Goal: Task Accomplishment & Management: Use online tool/utility

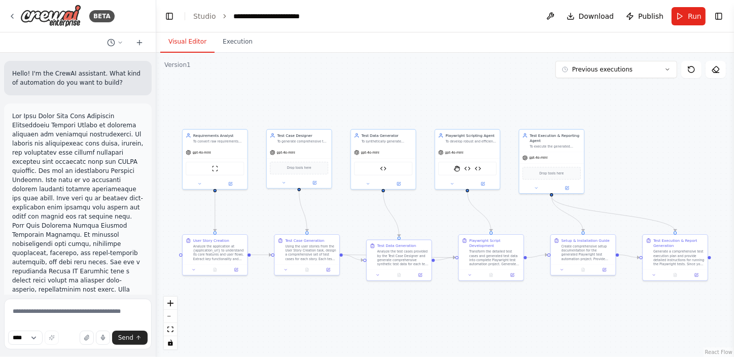
scroll to position [6428, 0]
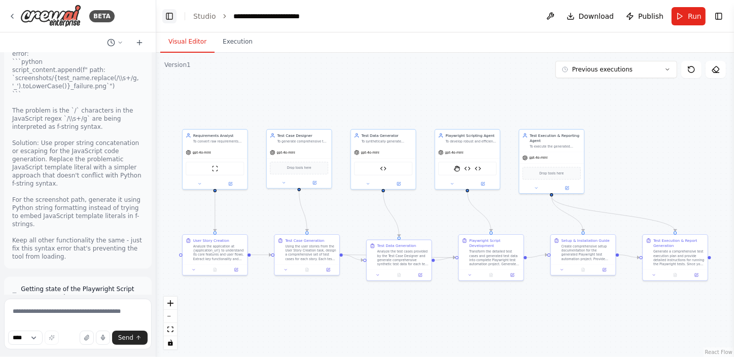
click at [167, 15] on button "Toggle Left Sidebar" at bounding box center [169, 16] width 14 height 14
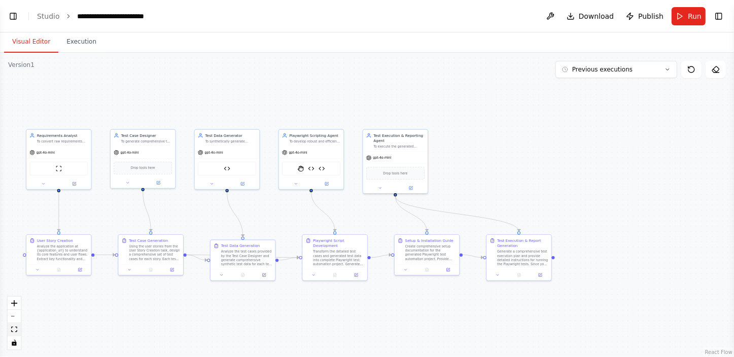
click at [18, 326] on button "fit view" at bounding box center [14, 329] width 13 height 13
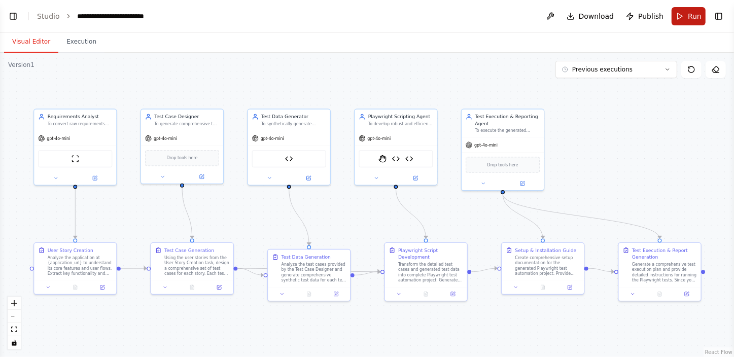
click at [692, 13] on span "Run" at bounding box center [694, 16] width 14 height 10
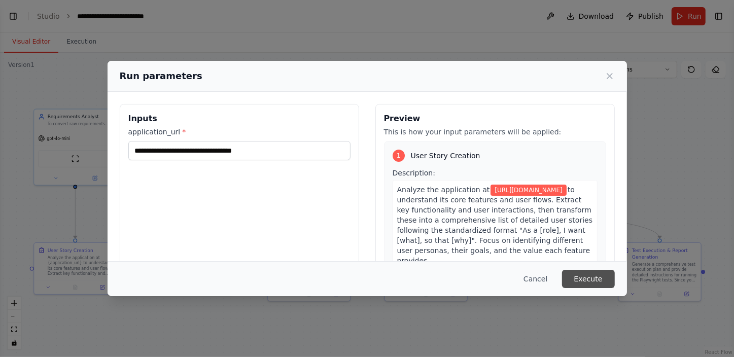
click at [591, 279] on button "Execute" at bounding box center [588, 279] width 53 height 18
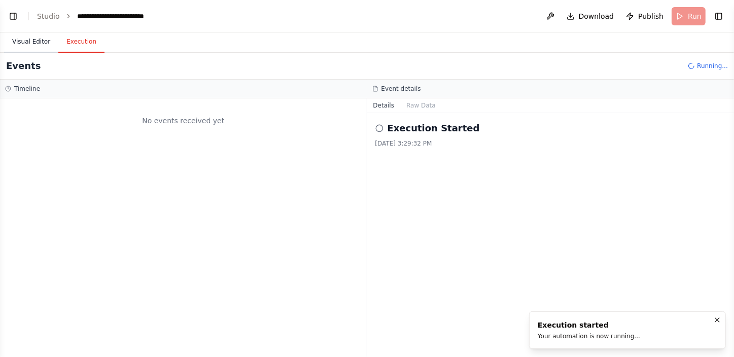
click at [33, 44] on button "Visual Editor" at bounding box center [31, 41] width 54 height 21
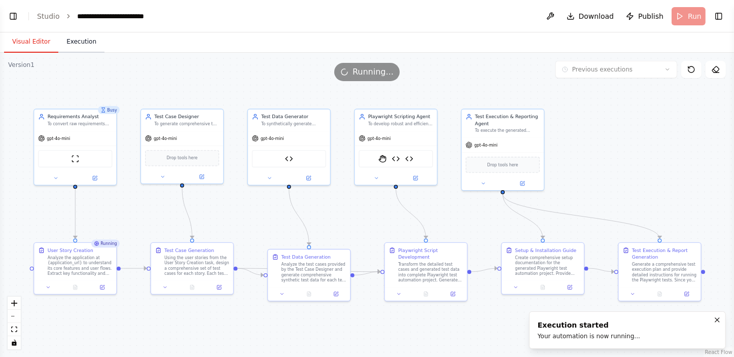
click at [77, 46] on button "Execution" at bounding box center [81, 41] width 46 height 21
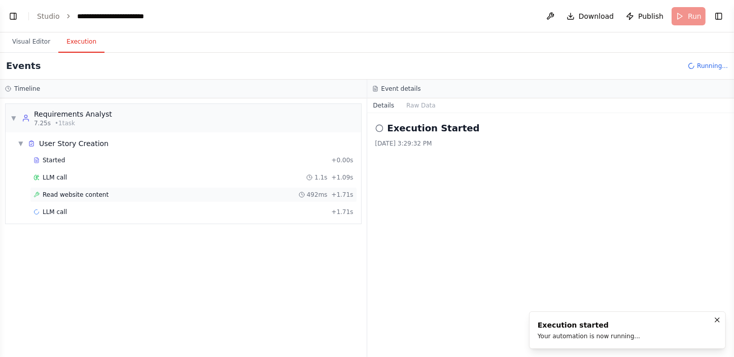
click at [81, 195] on span "Read website content" at bounding box center [76, 195] width 66 height 8
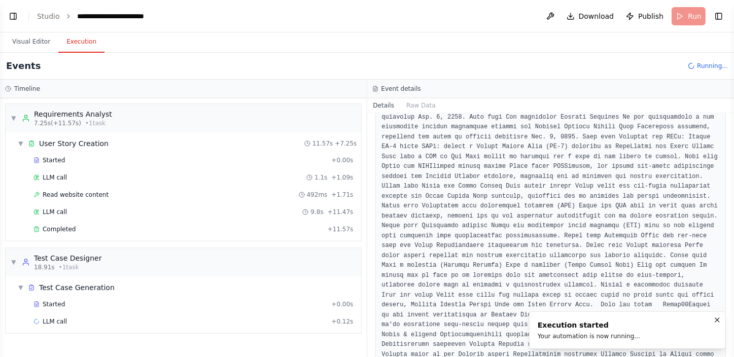
scroll to position [329, 0]
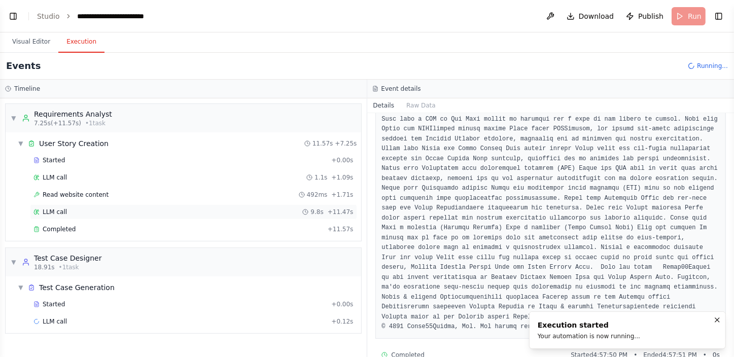
click at [62, 213] on span "LLM call" at bounding box center [55, 212] width 24 height 8
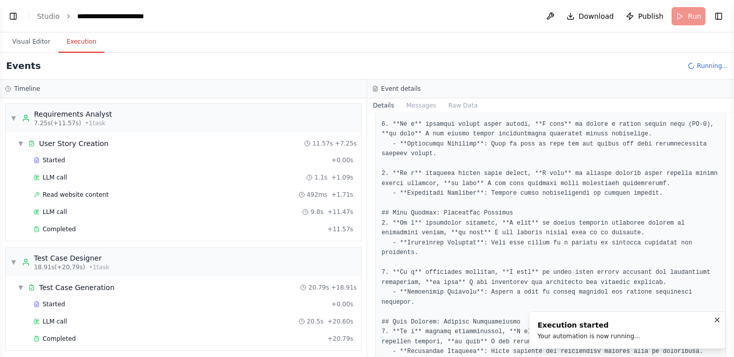
scroll to position [184, 0]
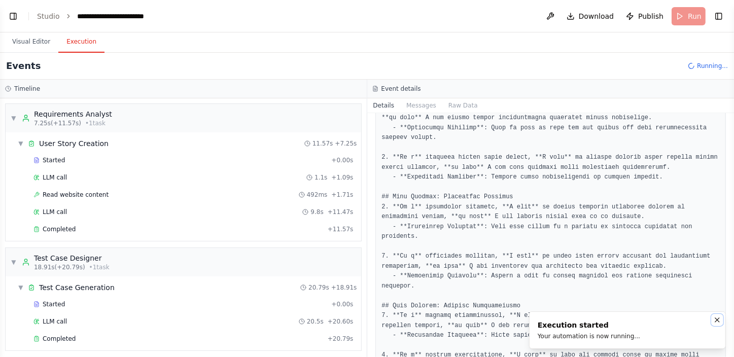
click at [718, 323] on icon "Notifications (F8)" at bounding box center [717, 320] width 8 height 8
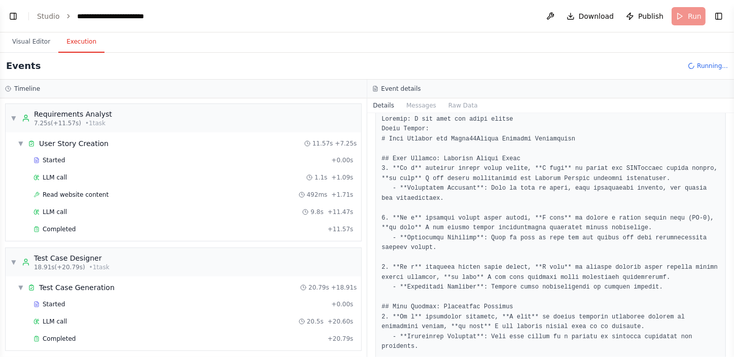
scroll to position [0, 0]
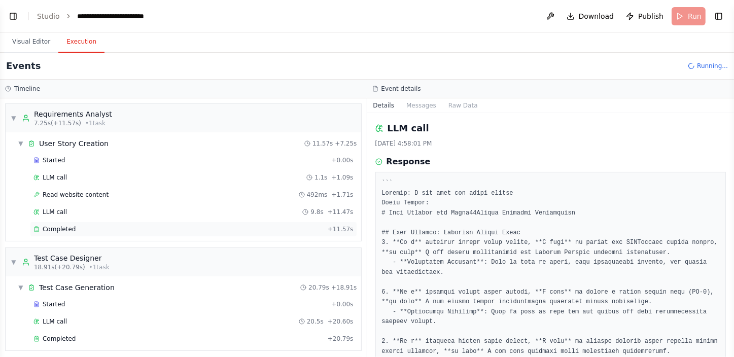
click at [76, 226] on div "Completed" at bounding box center [178, 229] width 290 height 8
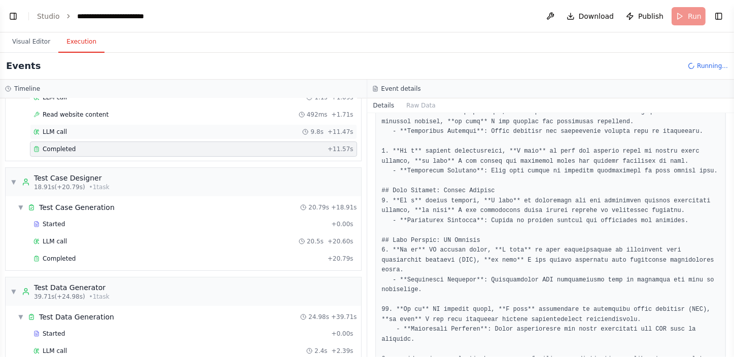
scroll to position [92, 0]
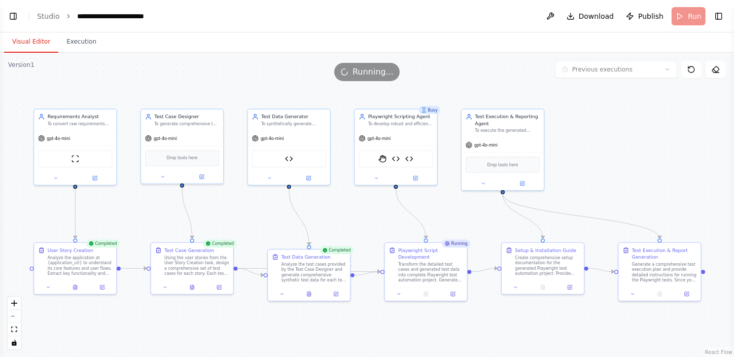
click at [31, 41] on button "Visual Editor" at bounding box center [31, 41] width 54 height 21
click at [77, 289] on button at bounding box center [75, 286] width 28 height 8
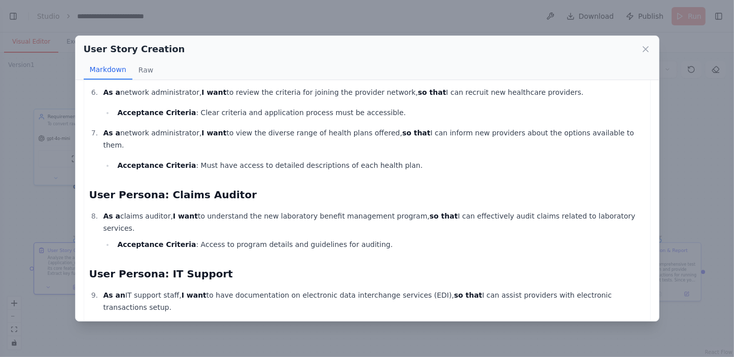
scroll to position [379, 0]
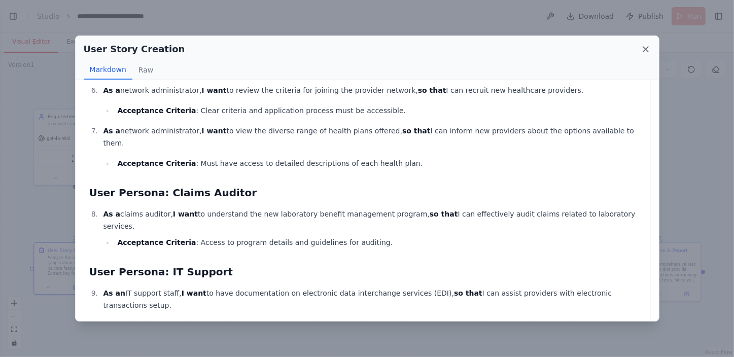
click at [643, 49] on icon at bounding box center [645, 49] width 10 height 10
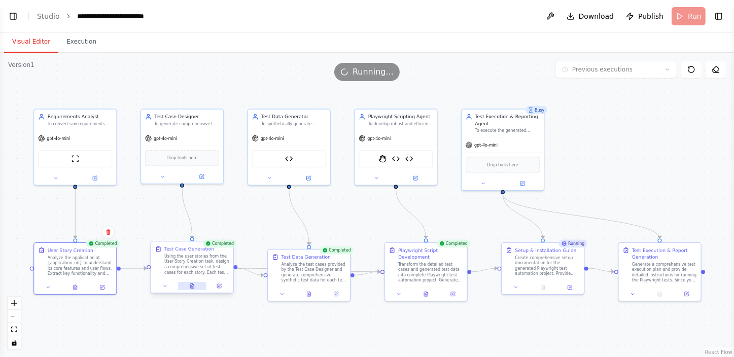
click at [194, 285] on icon at bounding box center [192, 286] width 4 height 5
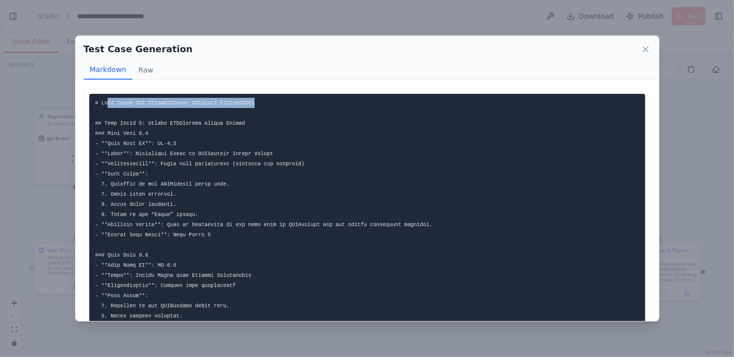
drag, startPoint x: 106, startPoint y: 103, endPoint x: 249, endPoint y: 105, distance: 143.0
drag, startPoint x: 249, startPoint y: 105, endPoint x: 268, endPoint y: 135, distance: 34.9
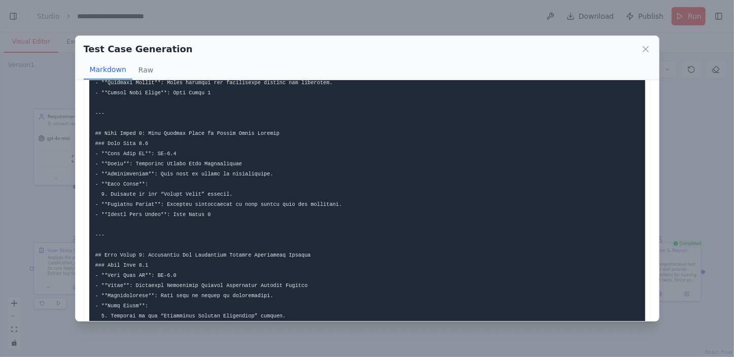
scroll to position [1106, 0]
click at [644, 49] on icon at bounding box center [645, 49] width 5 height 5
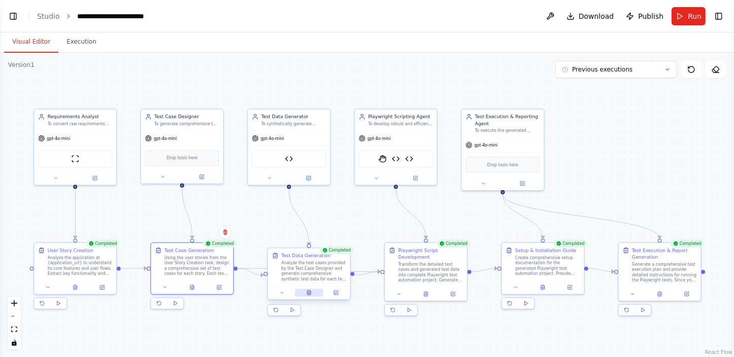
click at [309, 293] on icon at bounding box center [309, 293] width 2 height 0
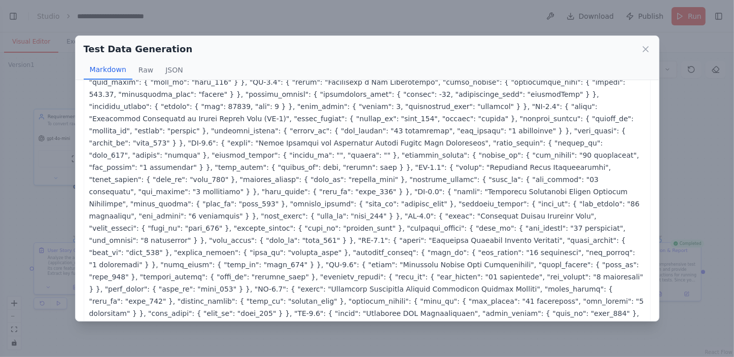
scroll to position [0, 0]
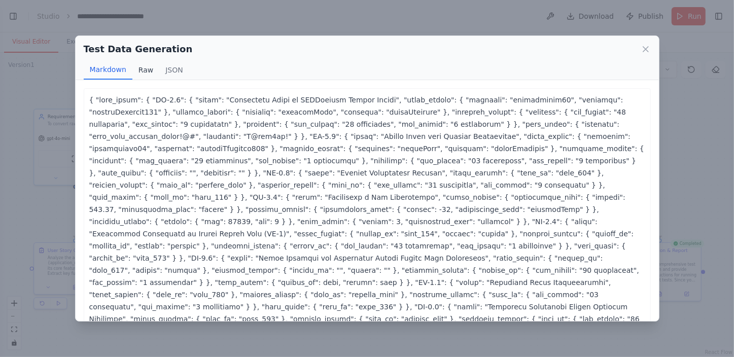
click at [140, 71] on button "Raw" at bounding box center [145, 69] width 27 height 19
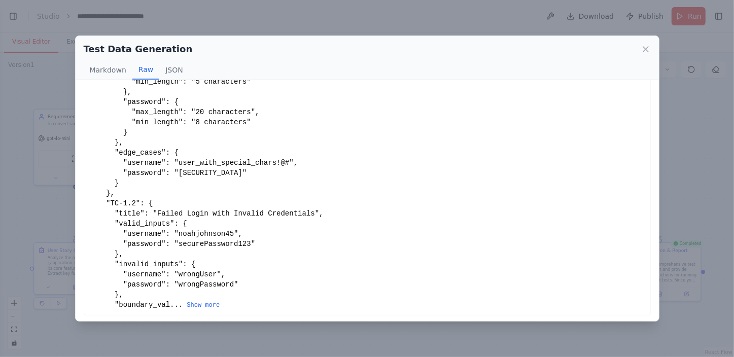
scroll to position [172, 0]
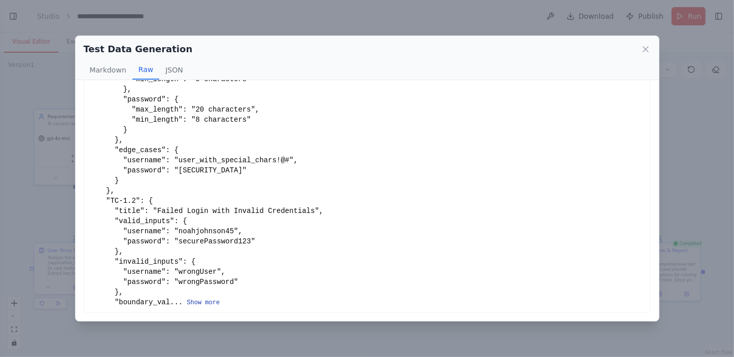
click at [202, 302] on button "Show more" at bounding box center [203, 303] width 33 height 8
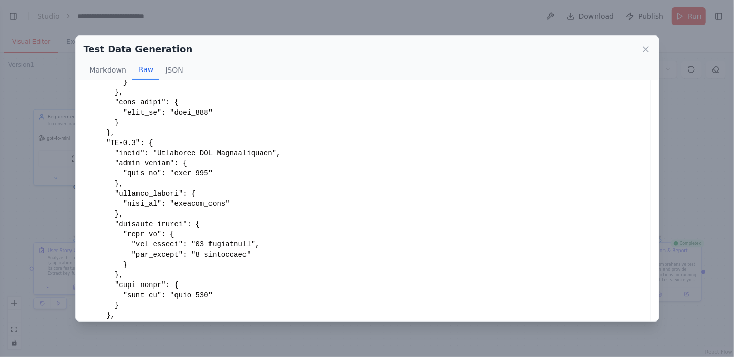
scroll to position [2646, 0]
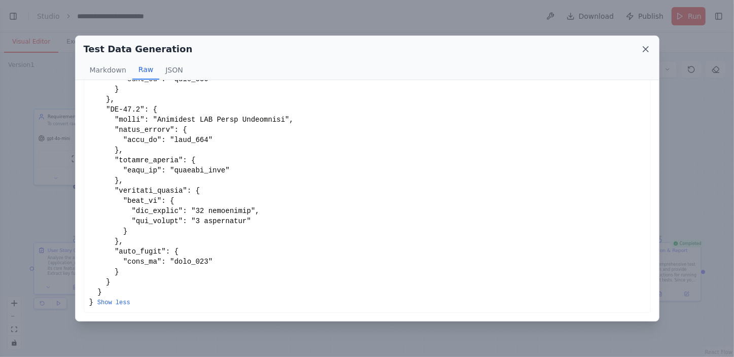
click at [643, 47] on icon at bounding box center [645, 49] width 5 height 5
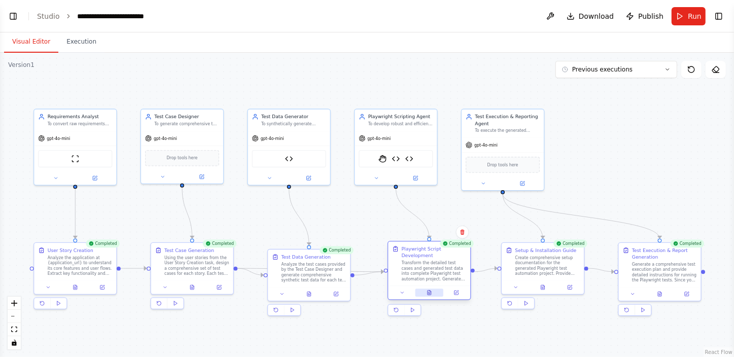
click at [428, 293] on button at bounding box center [429, 292] width 28 height 8
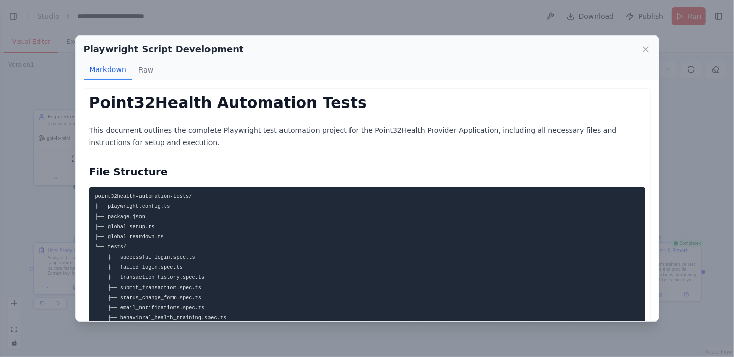
scroll to position [46, 0]
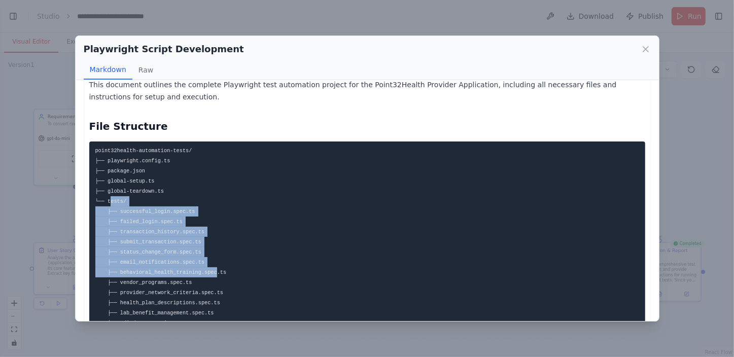
drag, startPoint x: 108, startPoint y: 201, endPoint x: 208, endPoint y: 274, distance: 123.4
click at [208, 274] on code "point32health-automation-tests/ ├── playwright.config.ts ├── package.json ├── g…" at bounding box center [160, 267] width 131 height 239
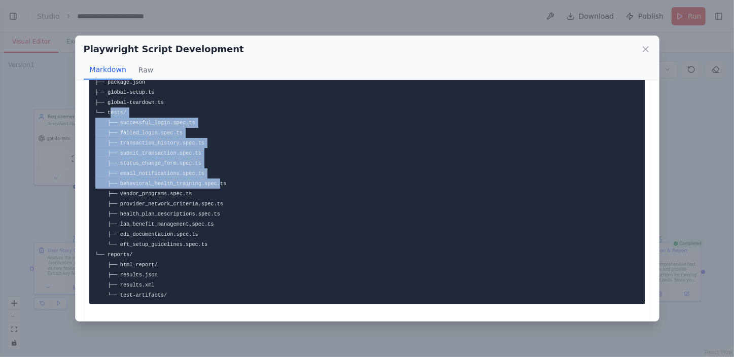
scroll to position [138, 0]
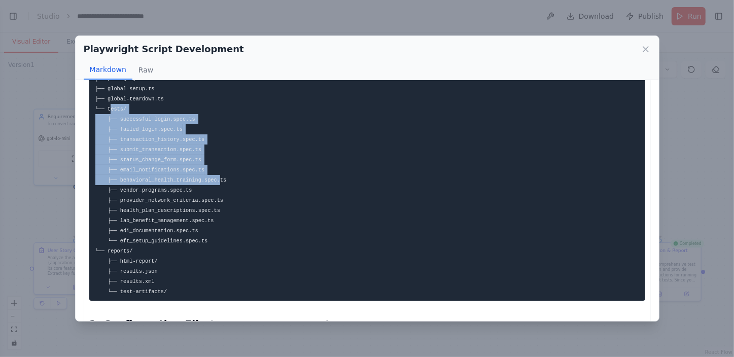
click at [167, 175] on pre "point32health-automation-tests/ ├── playwright.config.ts ├── package.json ├── g…" at bounding box center [367, 174] width 556 height 251
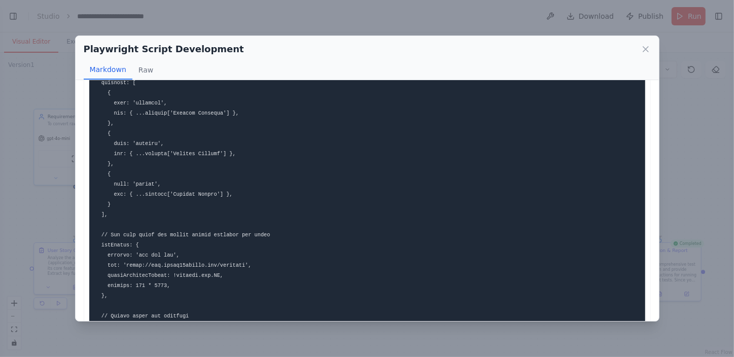
scroll to position [876, 0]
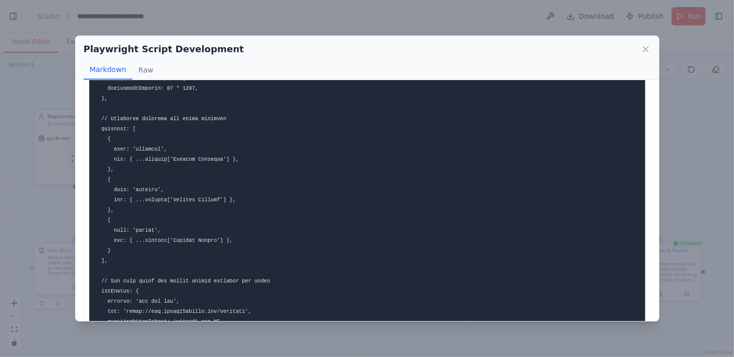
click at [140, 149] on code at bounding box center [218, 58] width 247 height 898
drag, startPoint x: 140, startPoint y: 149, endPoint x: 147, endPoint y: 187, distance: 38.7
click at [147, 187] on code at bounding box center [218, 58] width 247 height 898
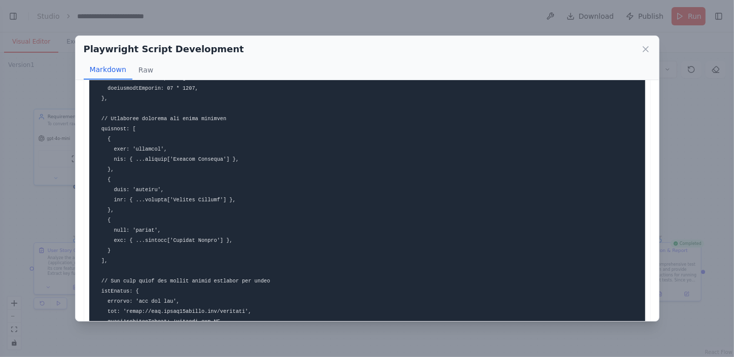
drag, startPoint x: 147, startPoint y: 187, endPoint x: 139, endPoint y: 227, distance: 40.8
click at [139, 227] on code at bounding box center [218, 58] width 247 height 898
drag, startPoint x: 160, startPoint y: 229, endPoint x: 112, endPoint y: 228, distance: 47.7
click at [112, 228] on pre at bounding box center [367, 58] width 556 height 910
click at [275, 217] on pre at bounding box center [367, 58] width 556 height 910
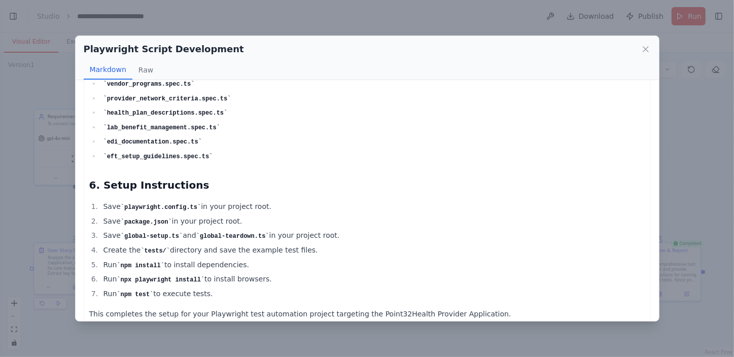
scroll to position [2372, 0]
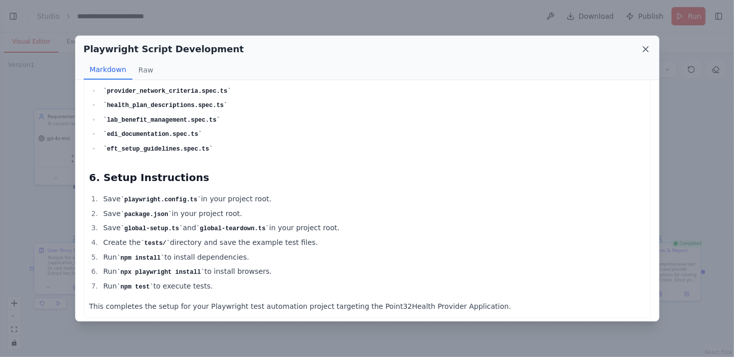
click at [644, 48] on icon at bounding box center [645, 49] width 5 height 5
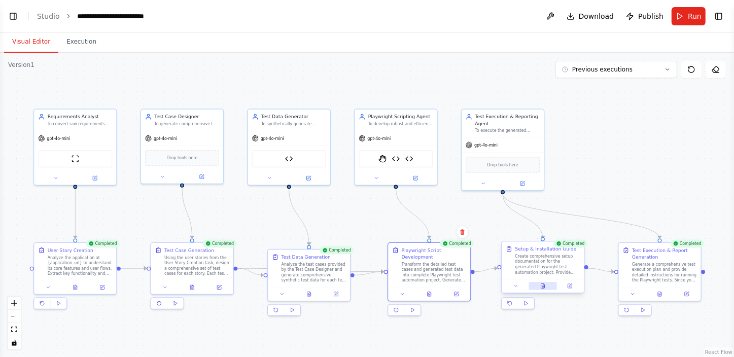
click at [542, 286] on icon at bounding box center [543, 286] width 4 height 5
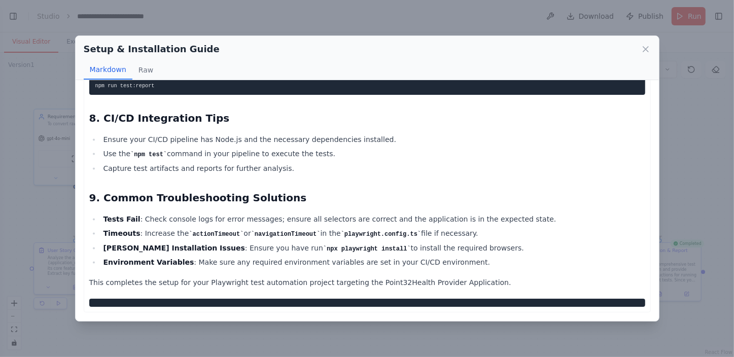
scroll to position [1125, 0]
click at [643, 46] on icon at bounding box center [645, 49] width 10 height 10
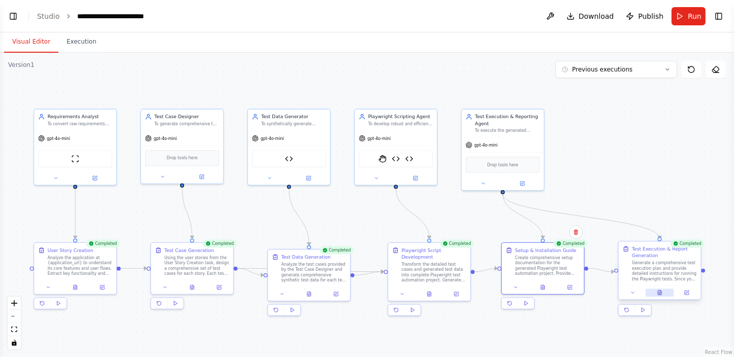
click at [660, 290] on icon at bounding box center [660, 292] width 4 height 5
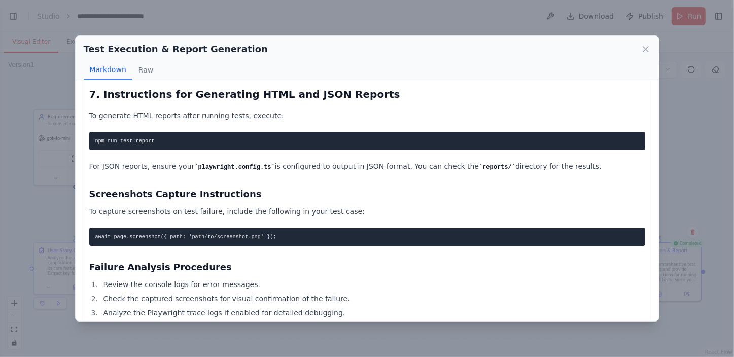
scroll to position [1655, 0]
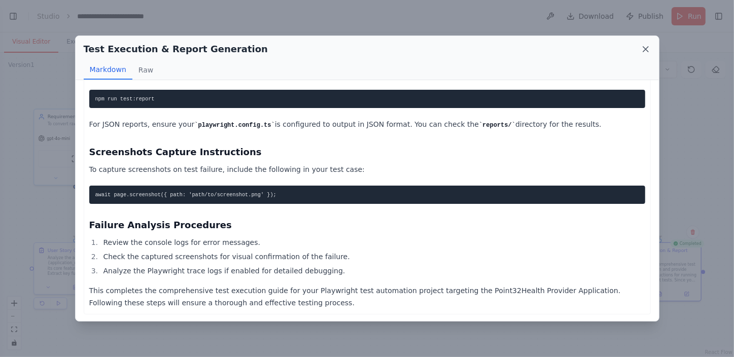
click at [647, 47] on icon at bounding box center [645, 49] width 5 height 5
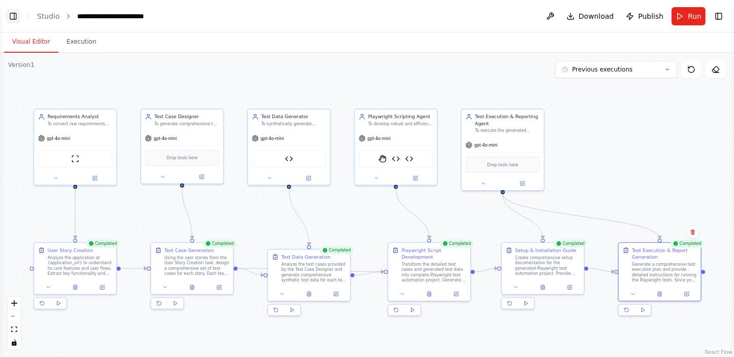
click at [13, 15] on button "Toggle Left Sidebar" at bounding box center [13, 16] width 14 height 14
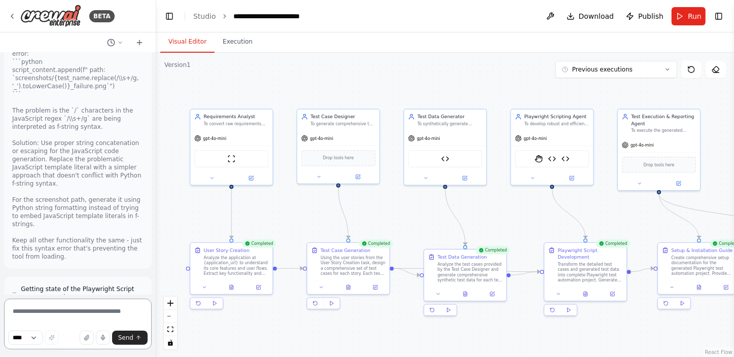
click at [66, 316] on textarea at bounding box center [78, 324] width 148 height 51
type textarea "**********"
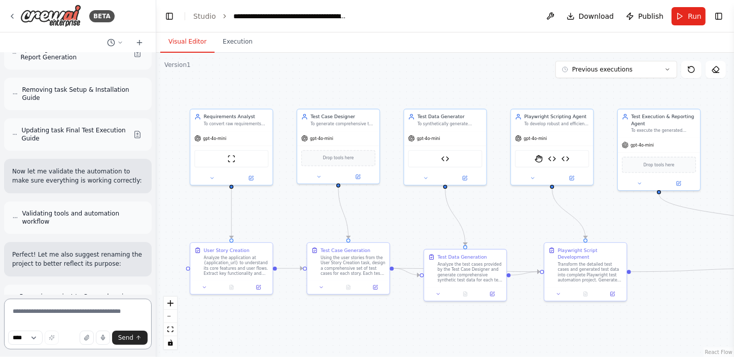
scroll to position [7433, 0]
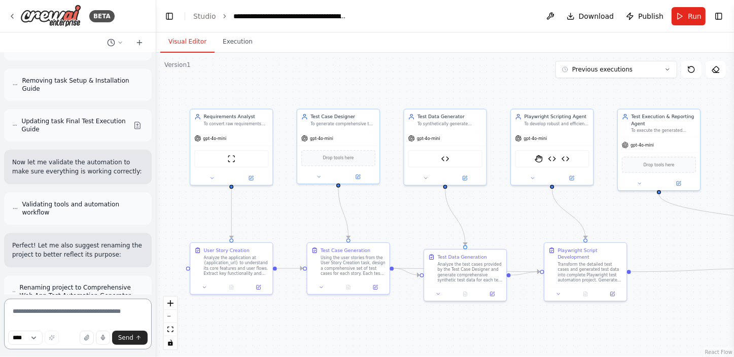
click at [71, 308] on textarea at bounding box center [78, 324] width 148 height 51
click at [118, 310] on textarea "**********" at bounding box center [78, 324] width 148 height 51
type textarea "**********"
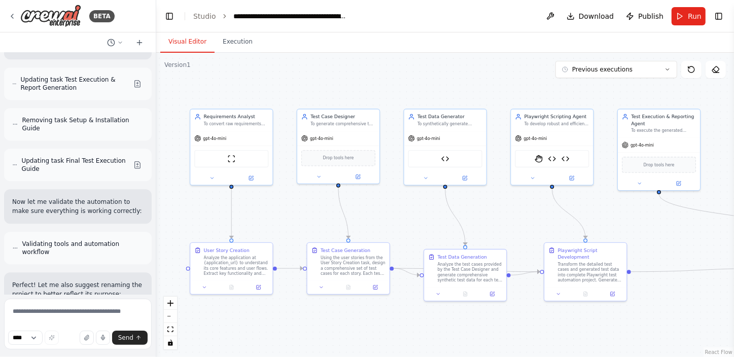
scroll to position [7428, 0]
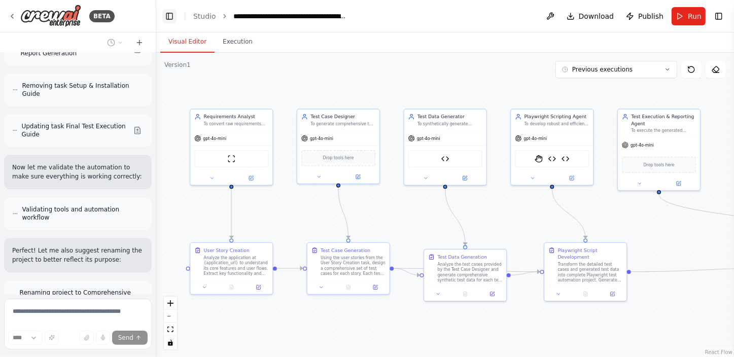
click at [167, 15] on button "Toggle Left Sidebar" at bounding box center [169, 16] width 14 height 14
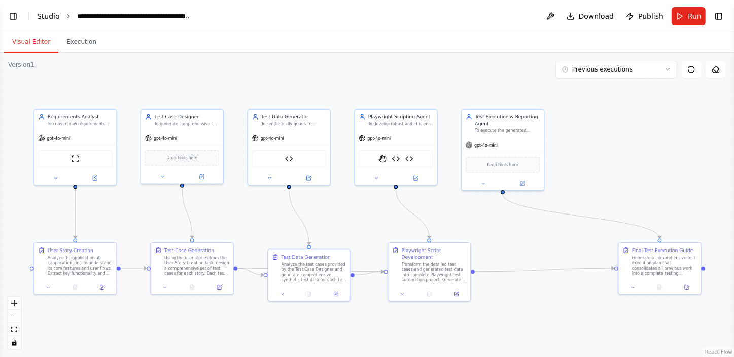
click at [37, 15] on link "Studio" at bounding box center [48, 16] width 23 height 8
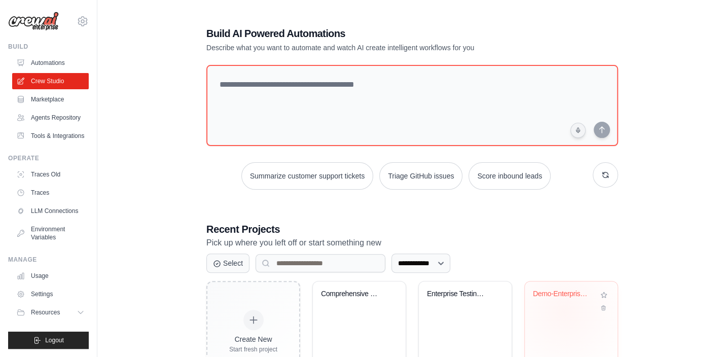
click at [564, 311] on div "Demo-Enterprise Agentic Software En..." at bounding box center [571, 321] width 93 height 80
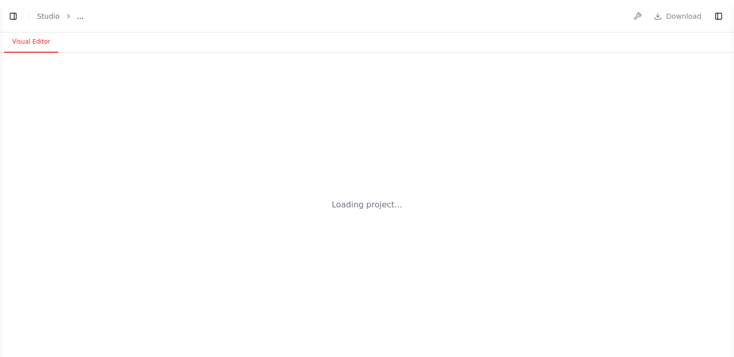
select select "****"
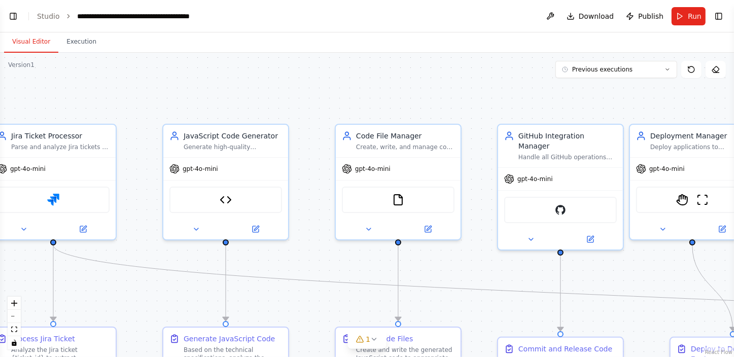
scroll to position [15002, 0]
click at [12, 328] on icon "fit view" at bounding box center [14, 329] width 6 height 6
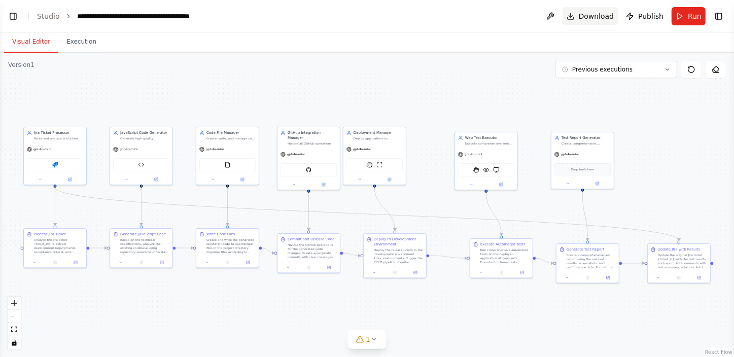
click at [594, 12] on span "Download" at bounding box center [595, 16] width 35 height 10
click at [10, 13] on button "Toggle Left Sidebar" at bounding box center [13, 16] width 14 height 14
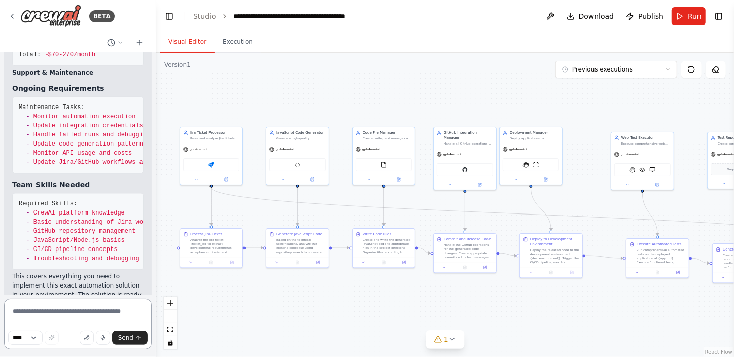
click at [42, 314] on textarea at bounding box center [78, 324] width 148 height 51
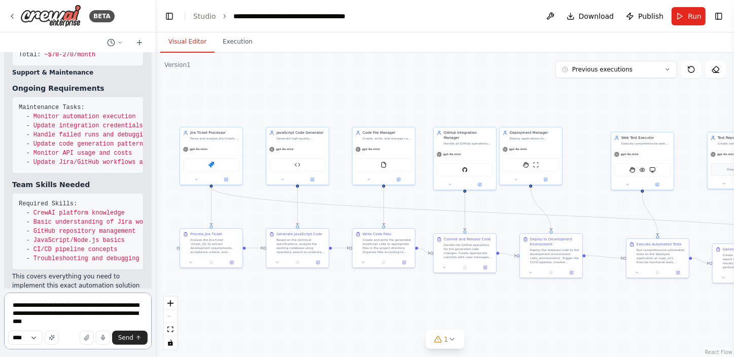
scroll to position [15002, 0]
click at [34, 314] on textarea "**********" at bounding box center [78, 316] width 148 height 65
type textarea "**********"
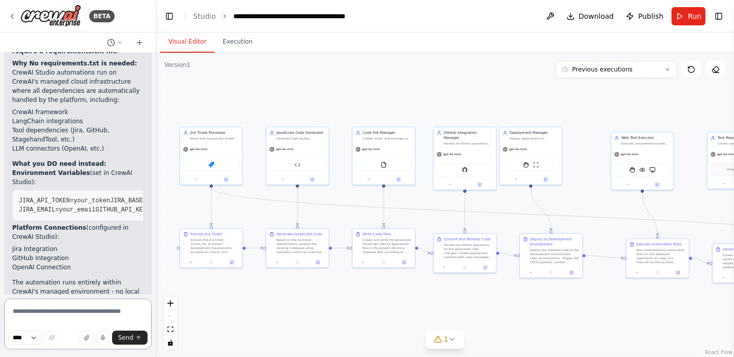
scroll to position [15403, 0]
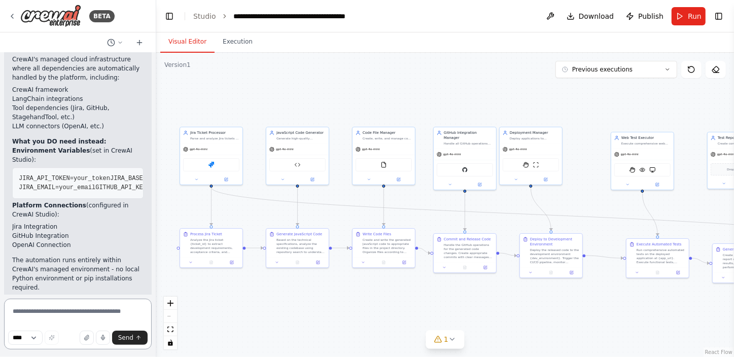
click at [62, 310] on textarea at bounding box center [78, 324] width 148 height 51
click at [55, 317] on textarea "**********" at bounding box center [78, 324] width 148 height 51
click at [124, 319] on textarea "**********" at bounding box center [78, 324] width 148 height 51
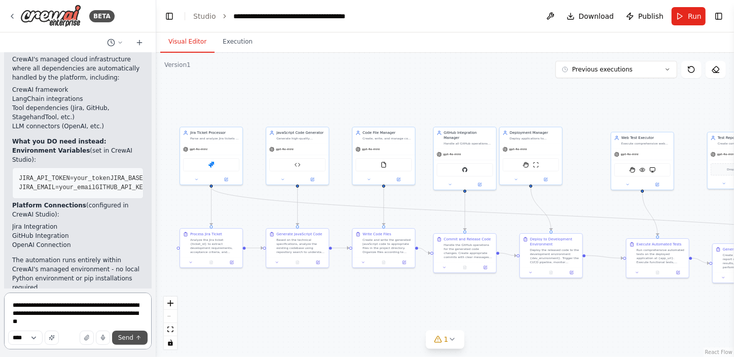
type textarea "**********"
click at [125, 335] on span "Send" at bounding box center [125, 338] width 15 height 8
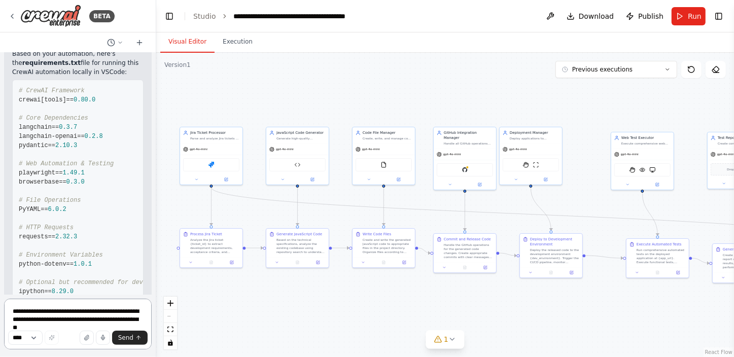
scroll to position [15807, 0]
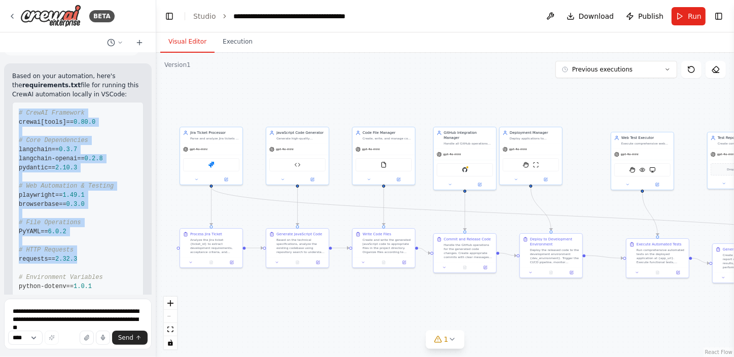
drag, startPoint x: 19, startPoint y: 90, endPoint x: 97, endPoint y: 234, distance: 163.3
click at [97, 234] on pre "# CrewAI Framework crewai[tools]== 0.80 .0 # Core Dependencies langchain== 0.3 …" at bounding box center [77, 218] width 131 height 232
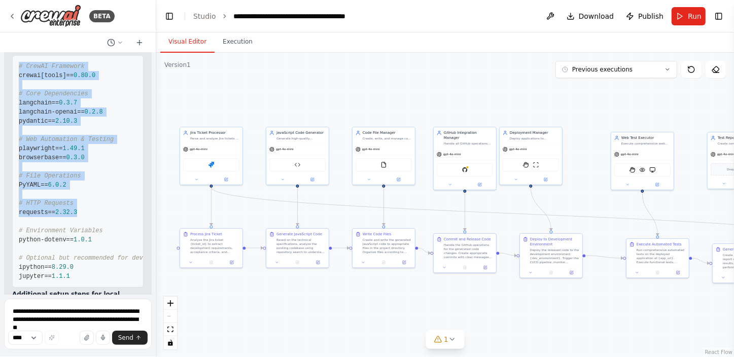
scroll to position [15899, 0]
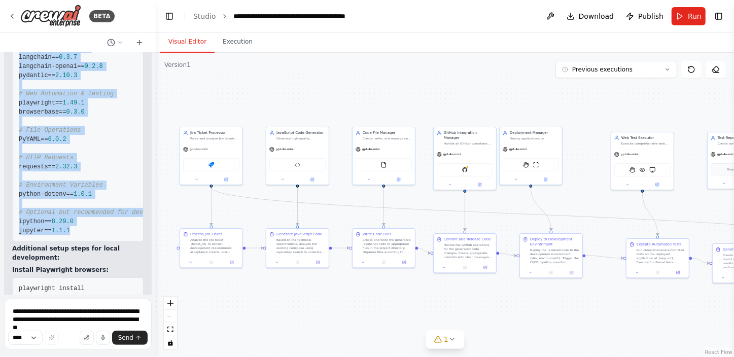
click at [75, 207] on pre "# CrewAI Framework crewai[tools]== 0.80 .0 # Core Dependencies langchain== 0.3 …" at bounding box center [77, 126] width 131 height 232
copy code "# CrewAI Framework crewai[tools]== 0.80 .0 # Core Dependencies langchain== 0.3 …"
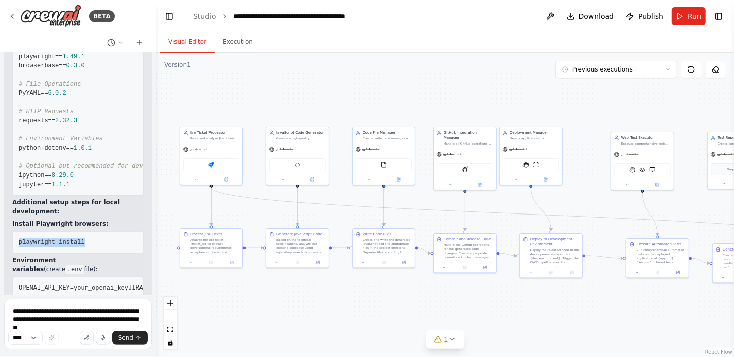
drag, startPoint x: 97, startPoint y: 226, endPoint x: 17, endPoint y: 228, distance: 80.1
click at [17, 231] on pre "playwright install" at bounding box center [77, 242] width 131 height 22
copy span "playwright install"
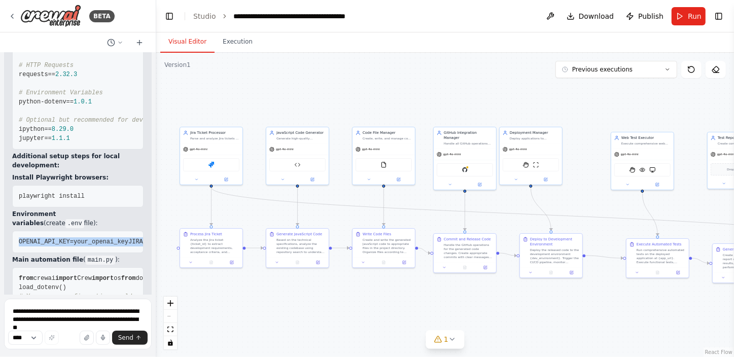
scroll to position [0, 102]
drag, startPoint x: 19, startPoint y: 215, endPoint x: 132, endPoint y: 268, distance: 124.7
click at [132, 253] on pre "OPENAI_API_KEY=your_openai_key JIRA_API_TOKEN=your_token JIRA_BASE_URL=https://…" at bounding box center [77, 242] width 131 height 22
copy code "OPENAI_API_KEY=your_openai_key JIRA_API_TOKEN=your_token JIRA_BASE_URL=https://…"
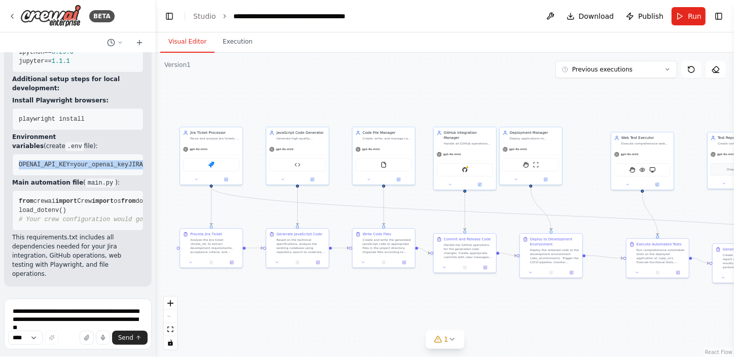
scroll to position [16130, 0]
